Goal: Task Accomplishment & Management: Use online tool/utility

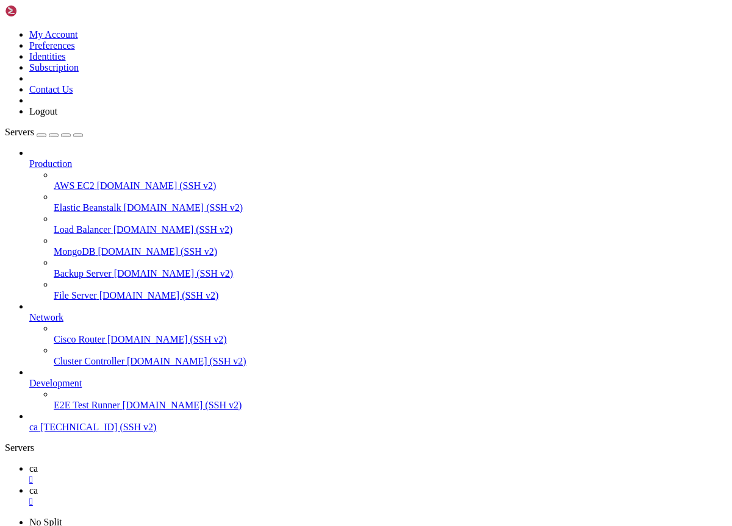
scroll to position [30304, 0]
click at [191, 474] on div "" at bounding box center [378, 479] width 698 height 11
click at [82, 432] on span "[TECHNICAL_ID] (SSH v2)" at bounding box center [98, 427] width 116 height 10
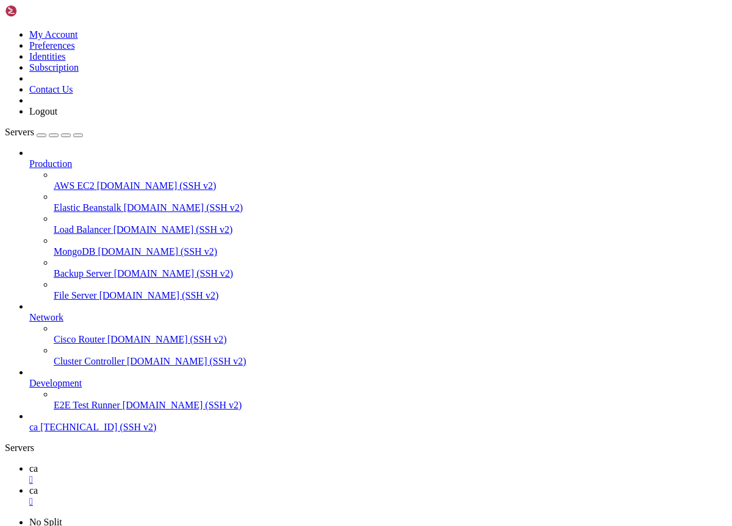
drag, startPoint x: 144, startPoint y: 1715, endPoint x: 118, endPoint y: 1670, distance: 51.9
drag, startPoint x: 123, startPoint y: 1704, endPoint x: 91, endPoint y: 1651, distance: 62.0
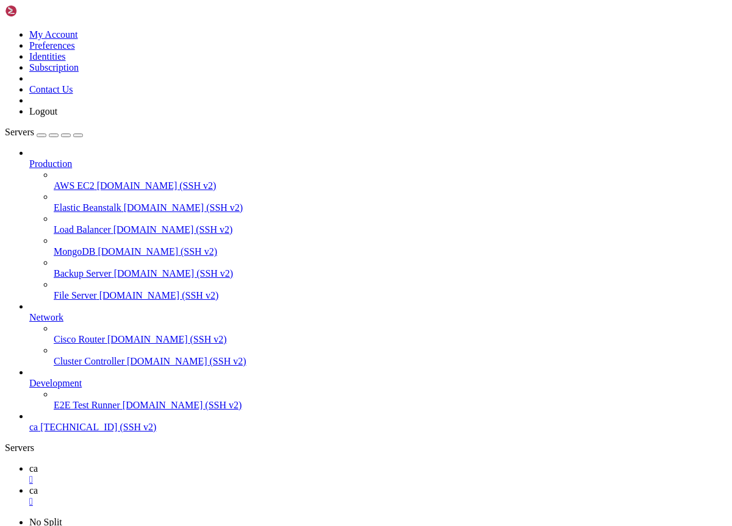
copy div "6:~# sudo n lts copying : node/22.19.0 installed : v22.19.0 (with npm 10.9.3) r…"
copy div "https://claude.ai/oauth/authorize?code=true&client_id=9d1c250a-e61b-44d9-88ed-5…"
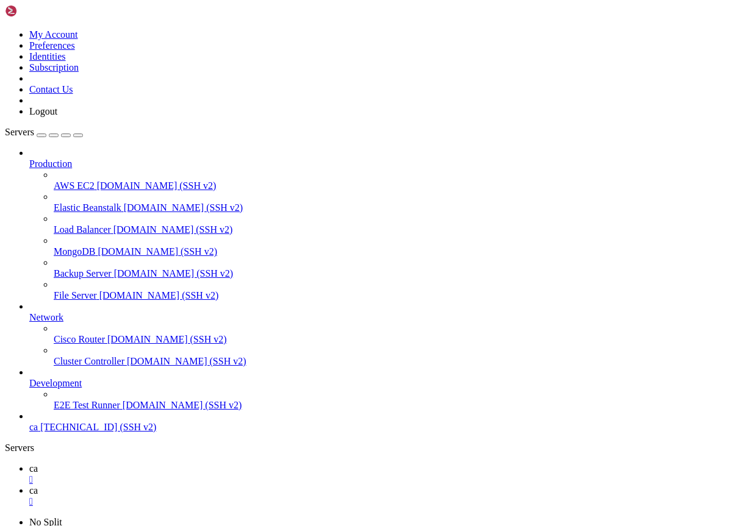
scroll to position [9, 0]
click at [29, 463] on icon at bounding box center [29, 468] width 0 height 10
drag, startPoint x: 266, startPoint y: 44, endPoint x: 178, endPoint y: 41, distance: 88.5
click at [38, 485] on span "ca" at bounding box center [33, 490] width 9 height 10
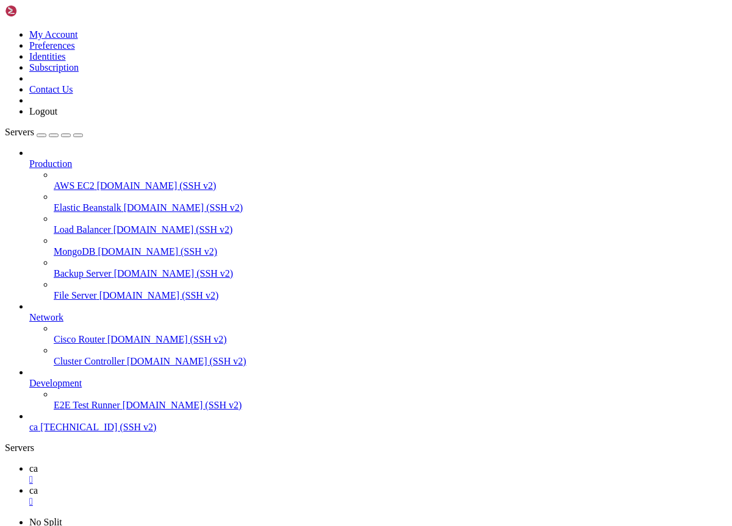
drag, startPoint x: 153, startPoint y: 1548, endPoint x: 341, endPoint y: 1568, distance: 189.5
copy div "'message' => 'Минимальный вывод 20 ₽ ' 60 + 'message' => 'Минимальный вывод 20 …"
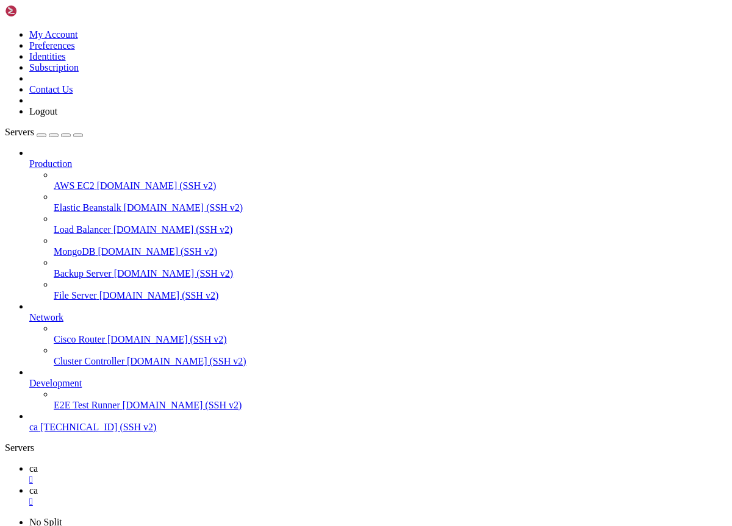
scroll to position [9807, 0]
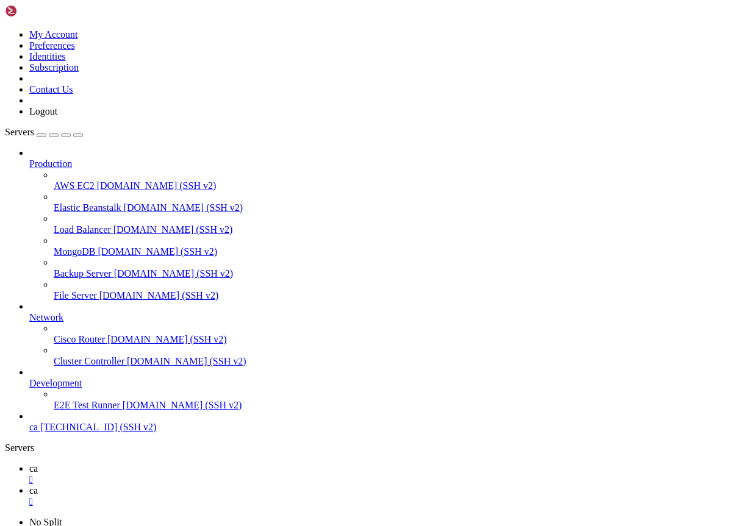
click at [38, 463] on span "ca" at bounding box center [33, 468] width 9 height 10
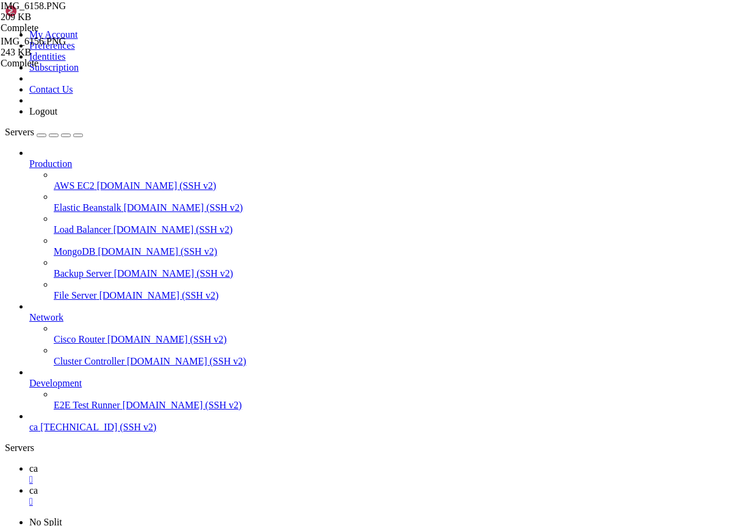
drag, startPoint x: 686, startPoint y: 101, endPoint x: 647, endPoint y: 101, distance: 39.0
click at [66, 46] on span "IMG_6156.PNG" at bounding box center [33, 41] width 65 height 10
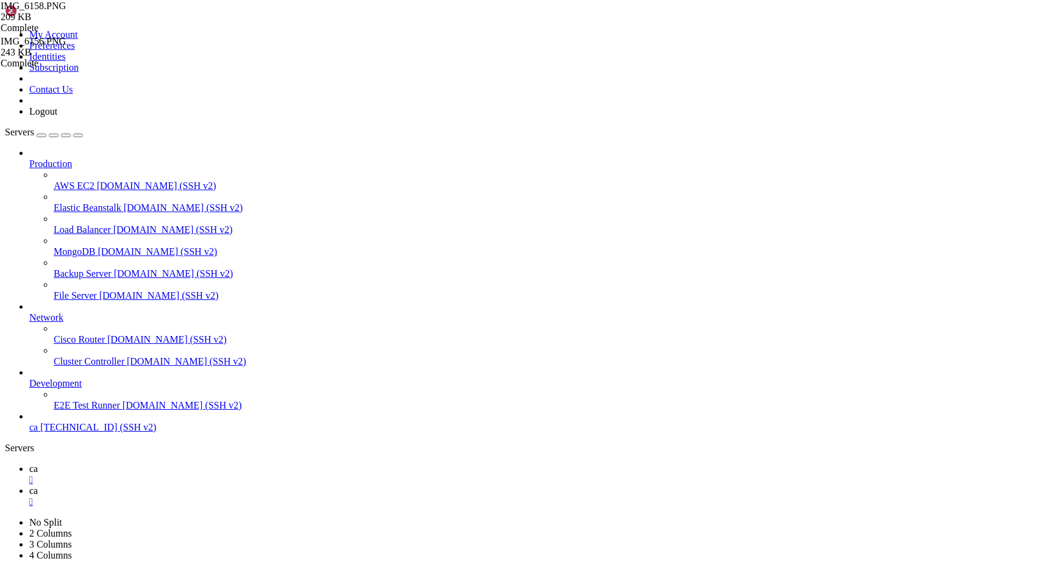
scroll to position [0, 0]
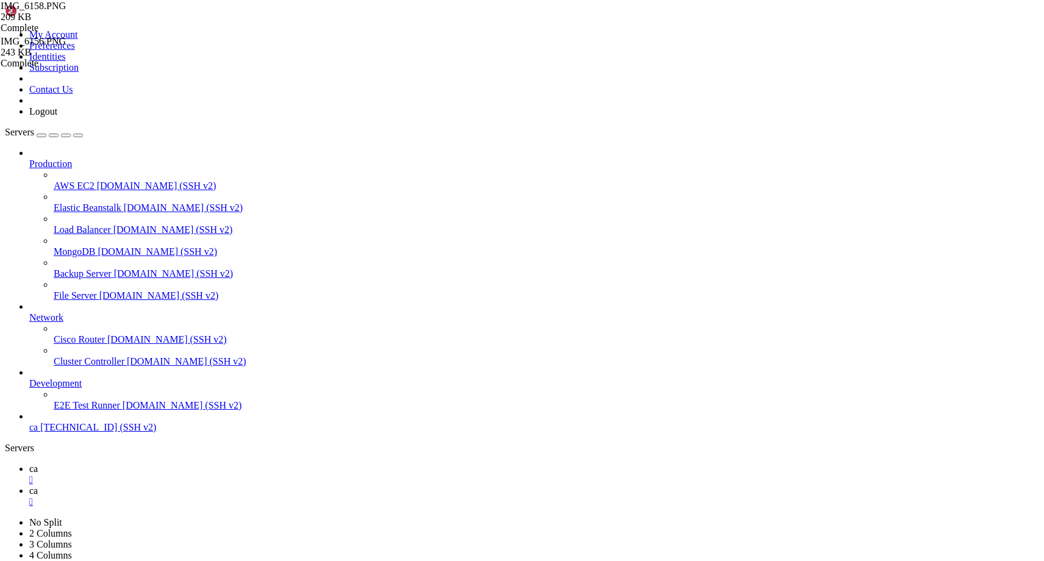
type input "/var/www/html"
drag, startPoint x: 236, startPoint y: 395, endPoint x: 200, endPoint y: 395, distance: 36.0
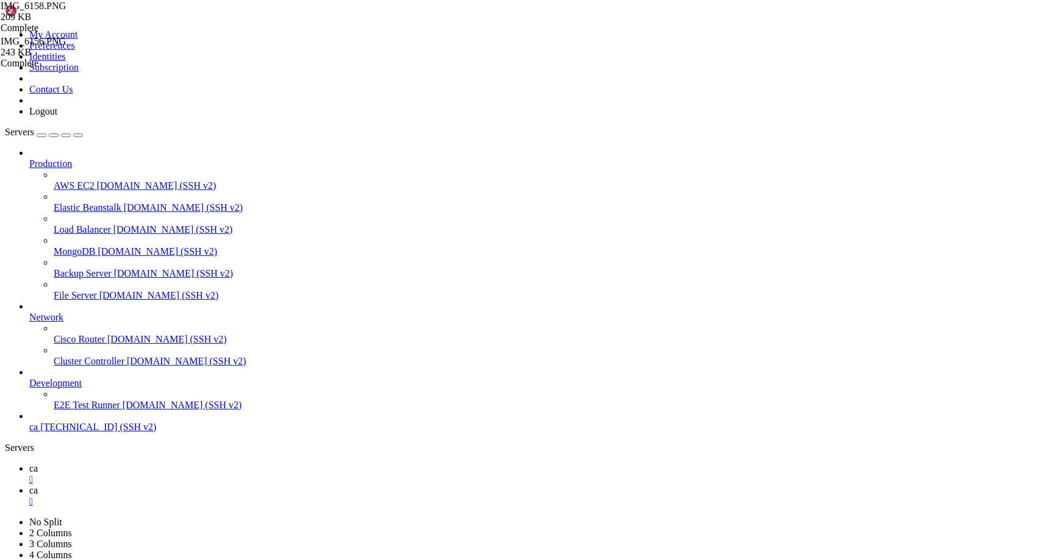
click at [227, 485] on link "ca " at bounding box center [534, 496] width 1010 height 22
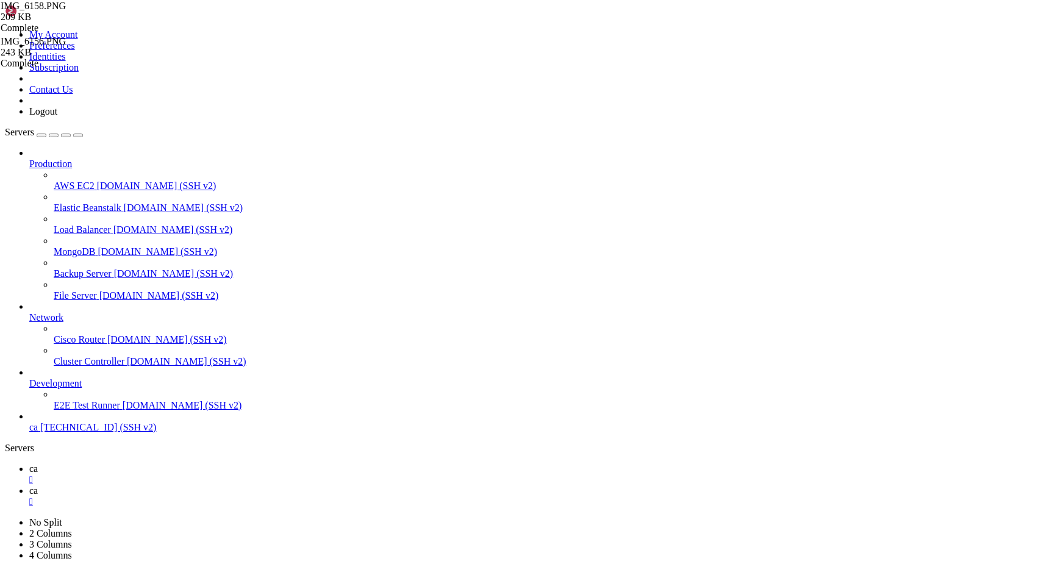
scroll to position [0, 0]
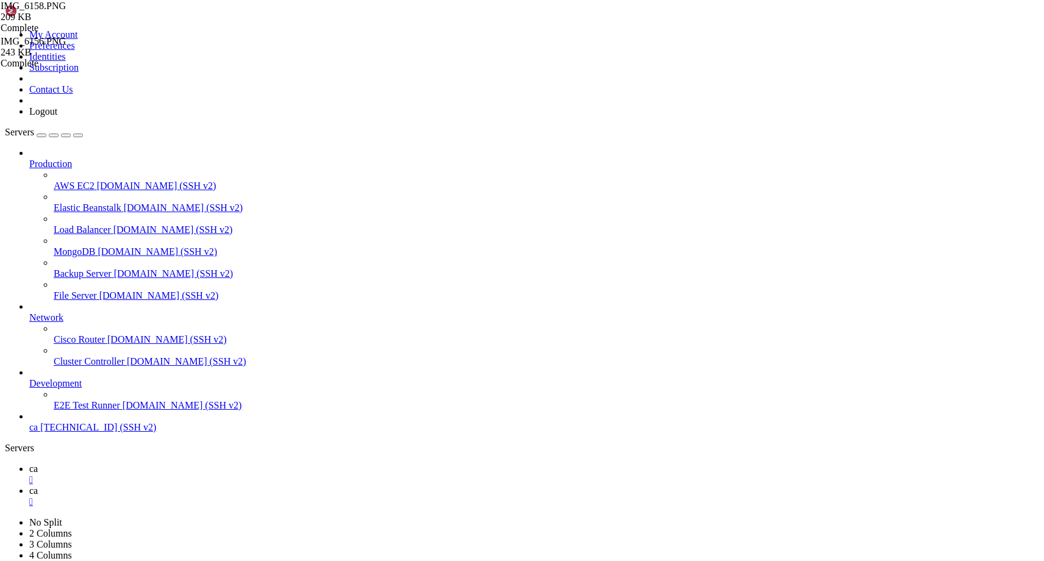
drag, startPoint x: 233, startPoint y: 1540, endPoint x: 21, endPoint y: 1540, distance: 212.2
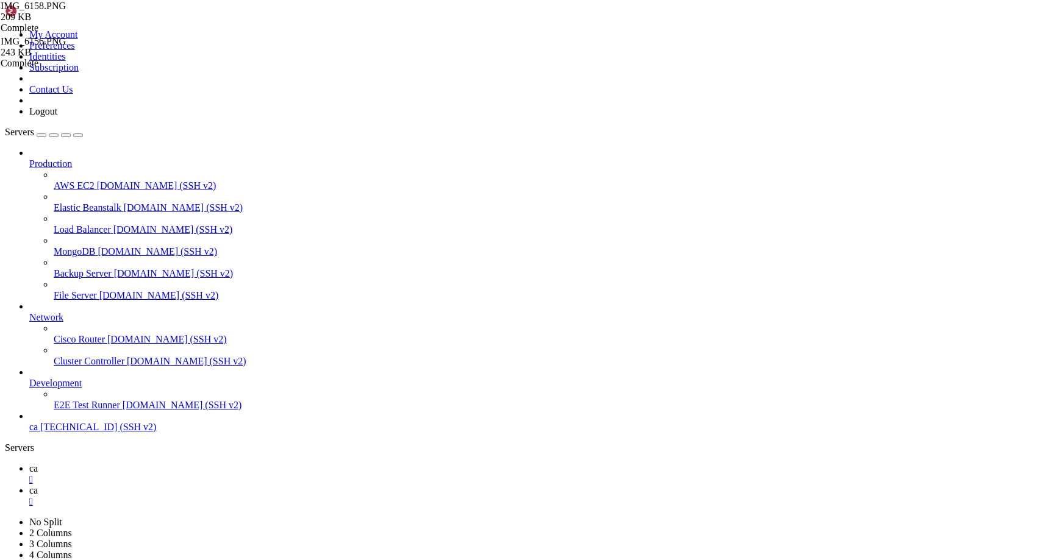
copy x-row "[URL][DOMAIN_NAME]"
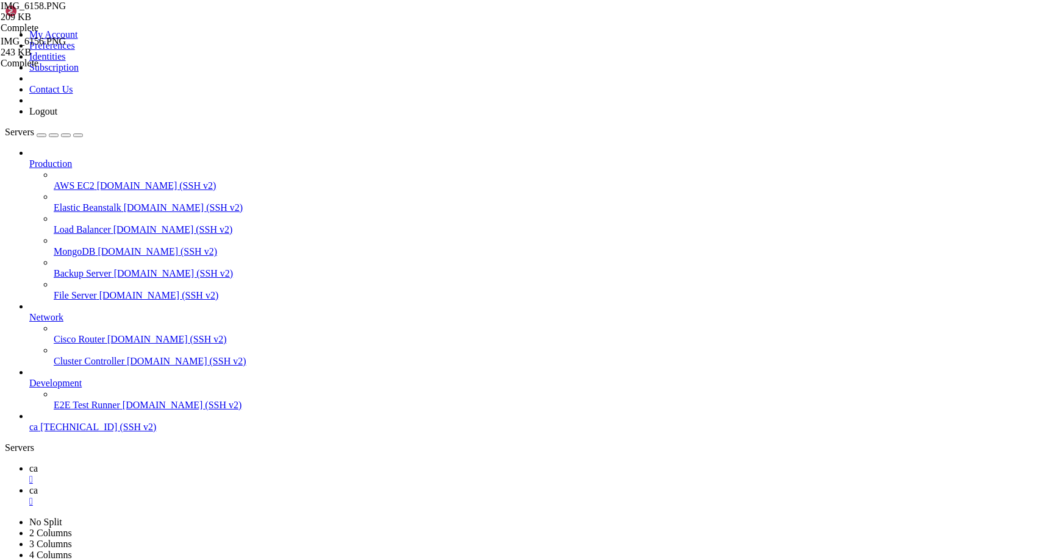
scroll to position [58803, 0]
